Goal: Task Accomplishment & Management: Manage account settings

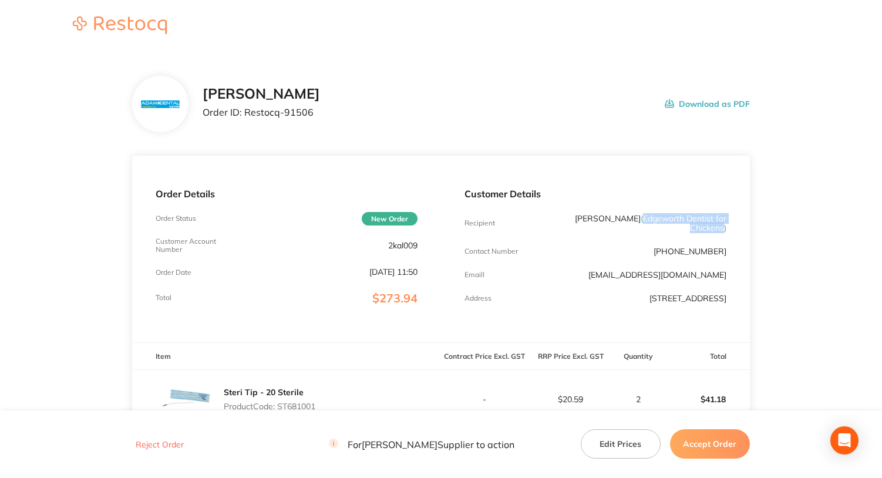
drag, startPoint x: 643, startPoint y: 217, endPoint x: 722, endPoint y: 230, distance: 80.2
click at [722, 230] on span "( Edgeworth Dentist for Chickens )" at bounding box center [684, 223] width 86 height 20
copy span "Edgeworth Dentist for Chickens"
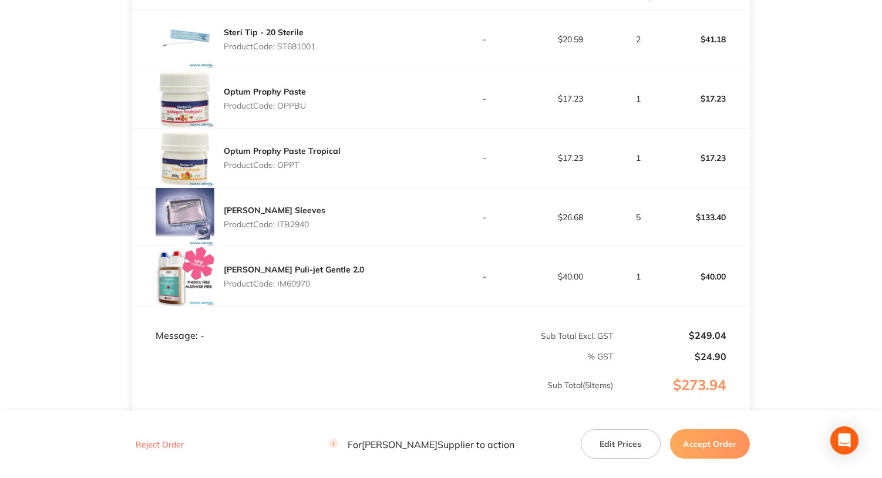
scroll to position [294, 0]
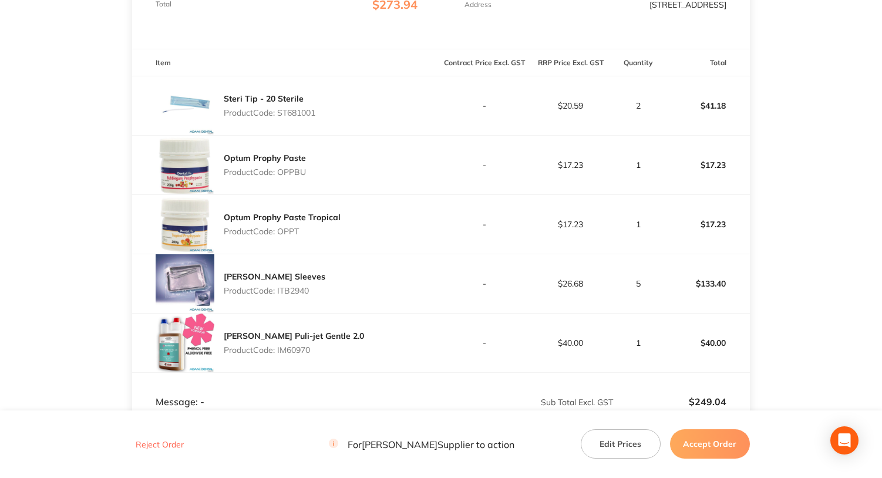
click at [300, 117] on p "Product Code: ST681001" at bounding box center [270, 112] width 92 height 9
copy p "ST681001"
click at [290, 177] on p "Product Code: OPPBU" at bounding box center [265, 171] width 82 height 9
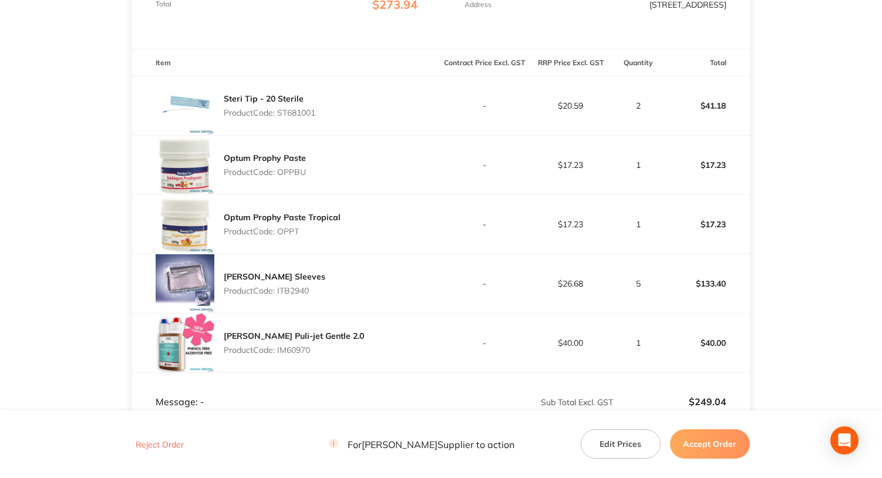
copy p "OPPBU"
click at [287, 236] on p "Product Code: OPPT" at bounding box center [282, 231] width 117 height 9
copy p "OPPT"
click at [293, 295] on p "Product Code: ITB2940" at bounding box center [275, 290] width 102 height 9
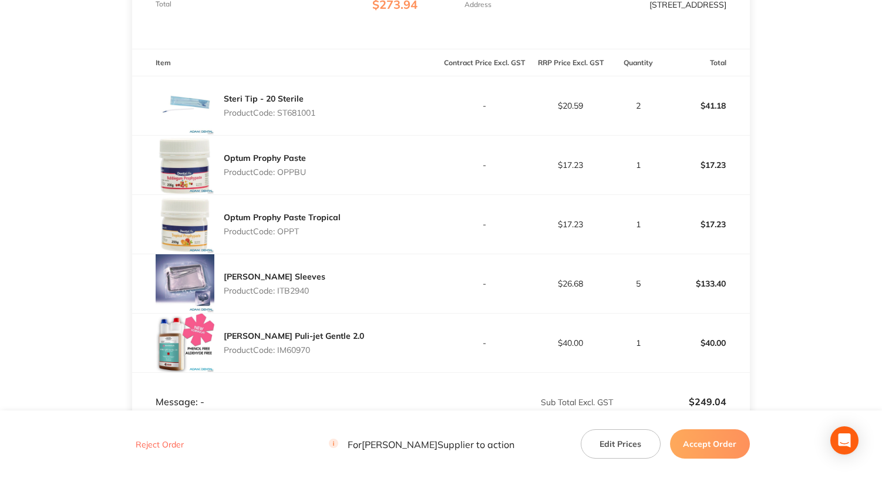
click at [293, 295] on p "Product Code: ITB2940" at bounding box center [275, 290] width 102 height 9
copy p "ITB2940"
click at [288, 355] on p "Product Code: IM60970" at bounding box center [294, 349] width 140 height 9
copy p "IM60970"
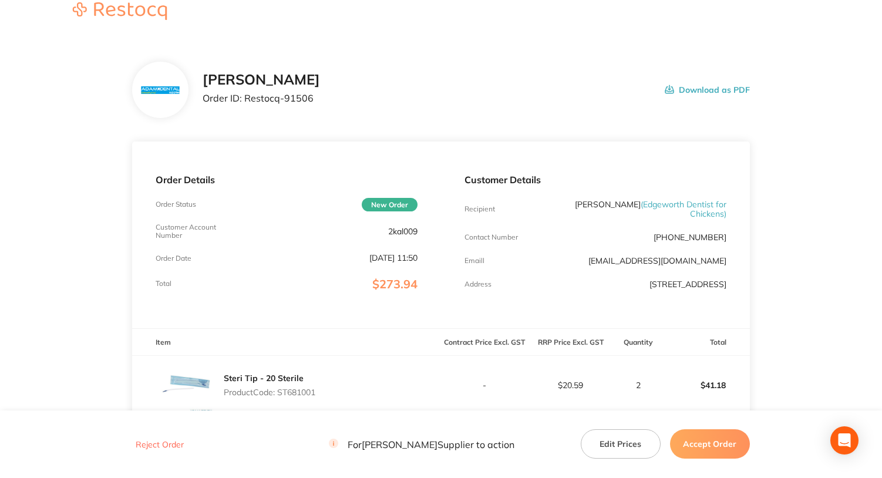
scroll to position [0, 0]
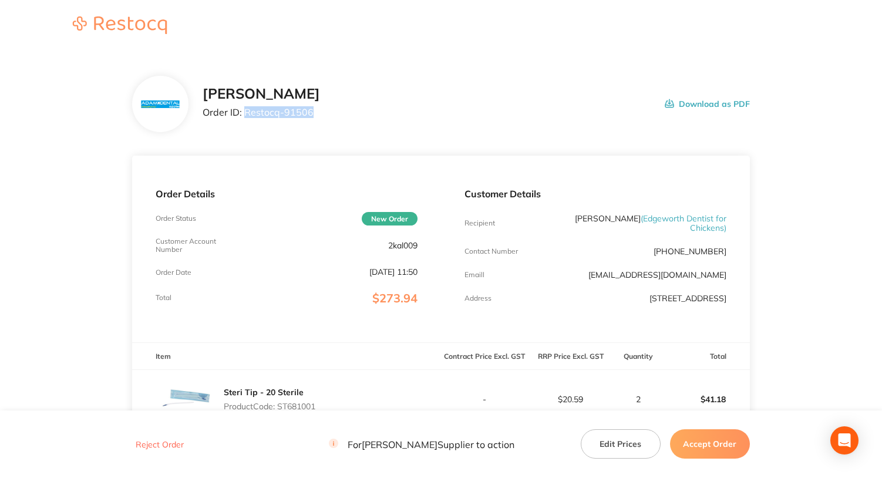
drag, startPoint x: 244, startPoint y: 113, endPoint x: 332, endPoint y: 118, distance: 87.6
click at [332, 118] on div "[PERSON_NAME] Order ID: Restocq- 91506 Download as PDF" at bounding box center [476, 104] width 547 height 36
copy p "Restocq- 91506"
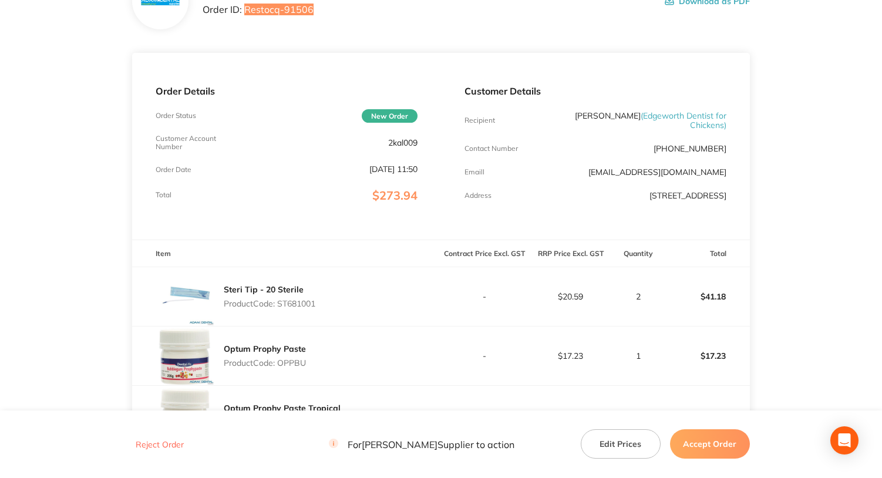
scroll to position [352, 0]
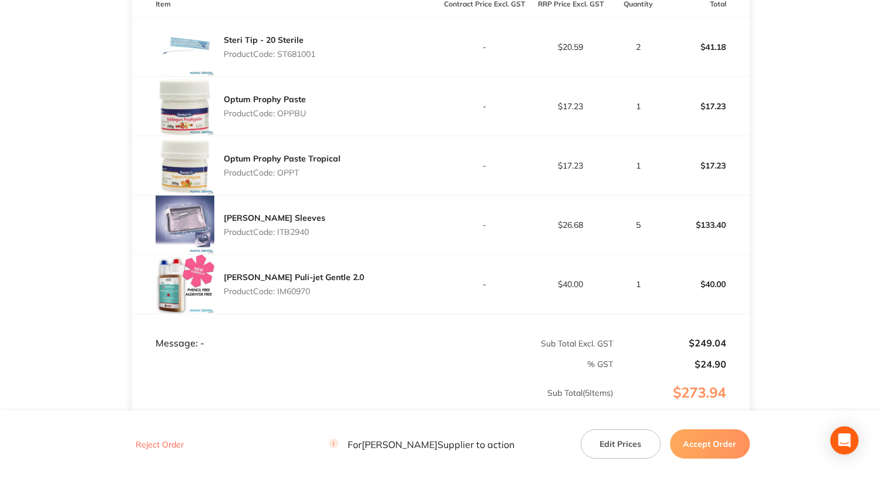
click at [297, 237] on p "Product Code: ITB2940" at bounding box center [275, 231] width 102 height 9
copy p "ITB2940"
click at [294, 296] on p "Product Code: IM60970" at bounding box center [294, 291] width 140 height 9
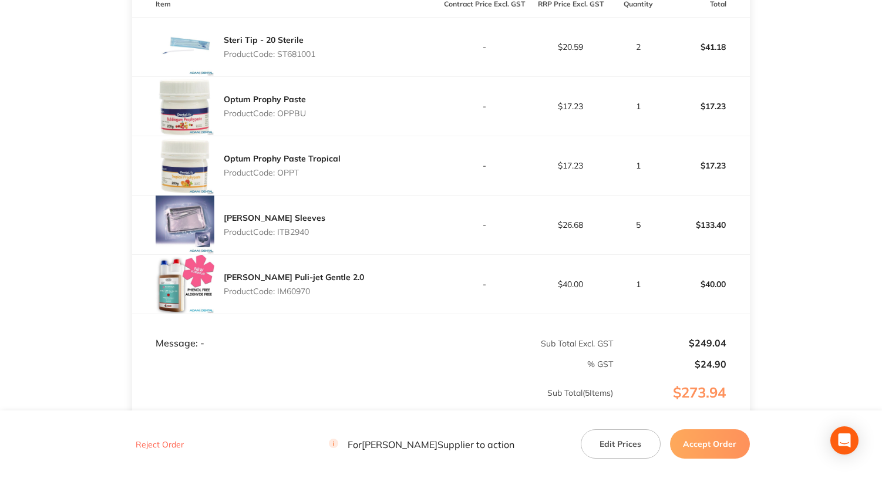
copy p "IM60970"
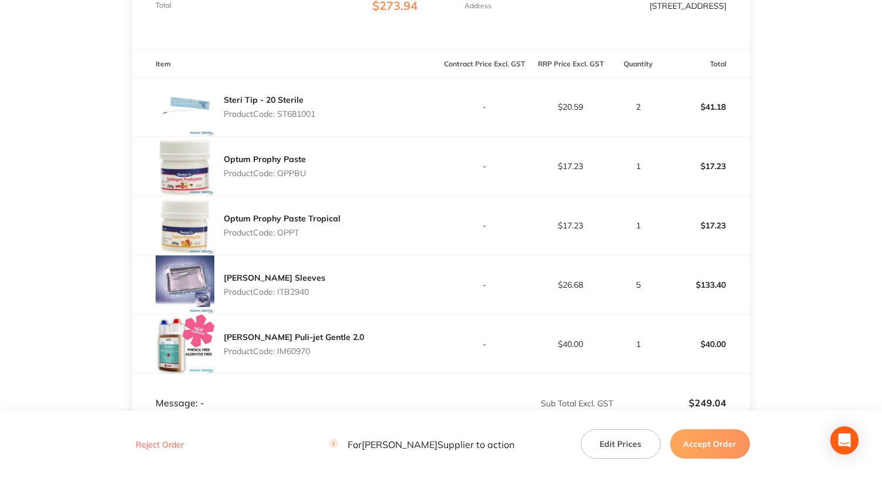
scroll to position [294, 0]
click at [296, 117] on p "Product Code: ST681001" at bounding box center [270, 112] width 92 height 9
copy p "ST681001"
click at [299, 176] on p "Product Code: OPPBU" at bounding box center [265, 171] width 82 height 9
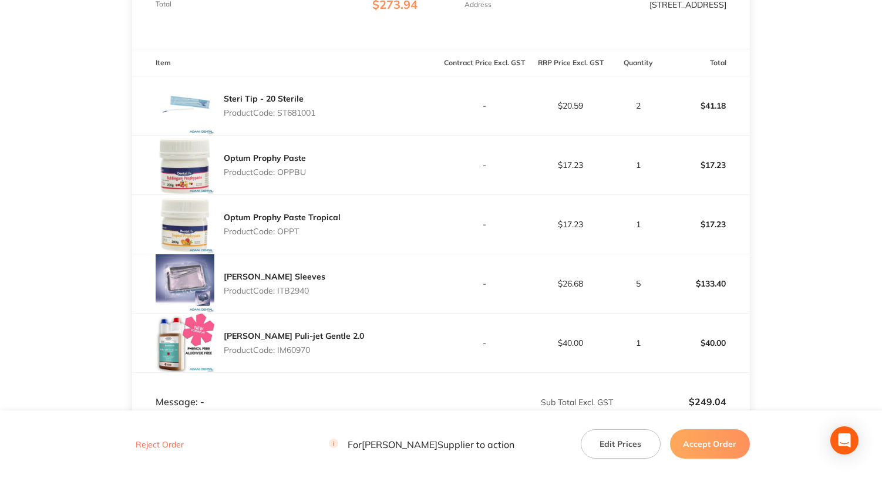
click at [299, 176] on p "Product Code: OPPBU" at bounding box center [265, 171] width 82 height 9
click at [291, 236] on p "Product Code: OPPT" at bounding box center [282, 231] width 117 height 9
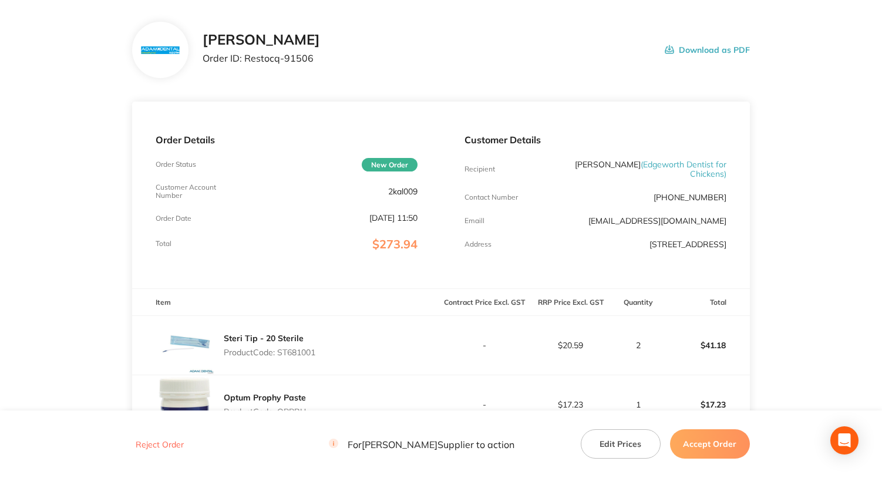
scroll to position [0, 0]
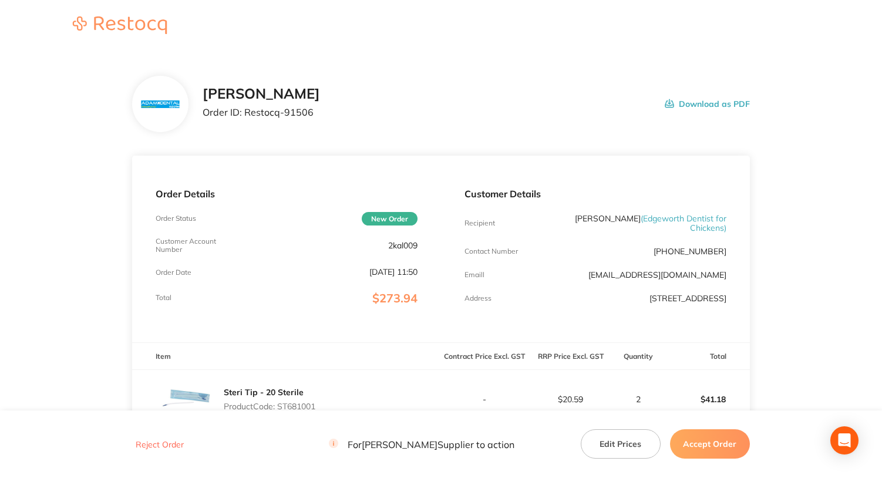
click at [257, 111] on p "Order ID: Restocq- 91506" at bounding box center [261, 112] width 117 height 11
click at [711, 443] on button "Accept Order" at bounding box center [710, 443] width 80 height 29
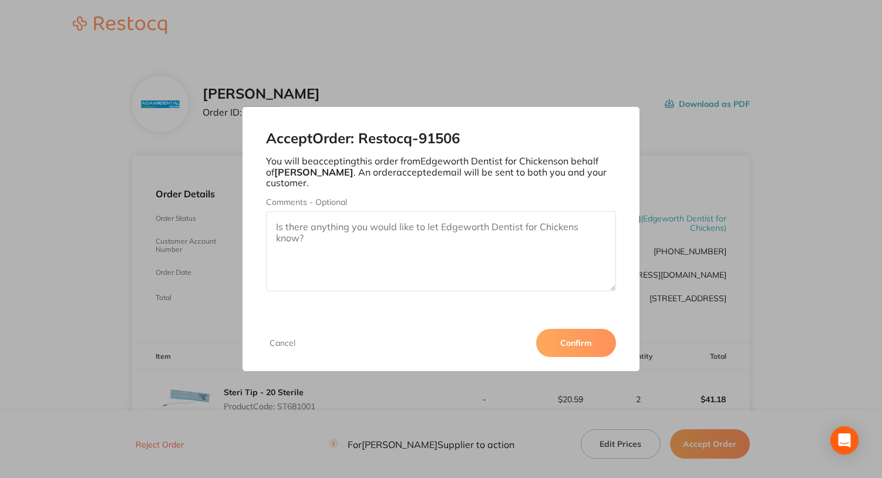
click at [593, 341] on button "Confirm" at bounding box center [576, 343] width 80 height 28
